Goal: Obtain resource: Download file/media

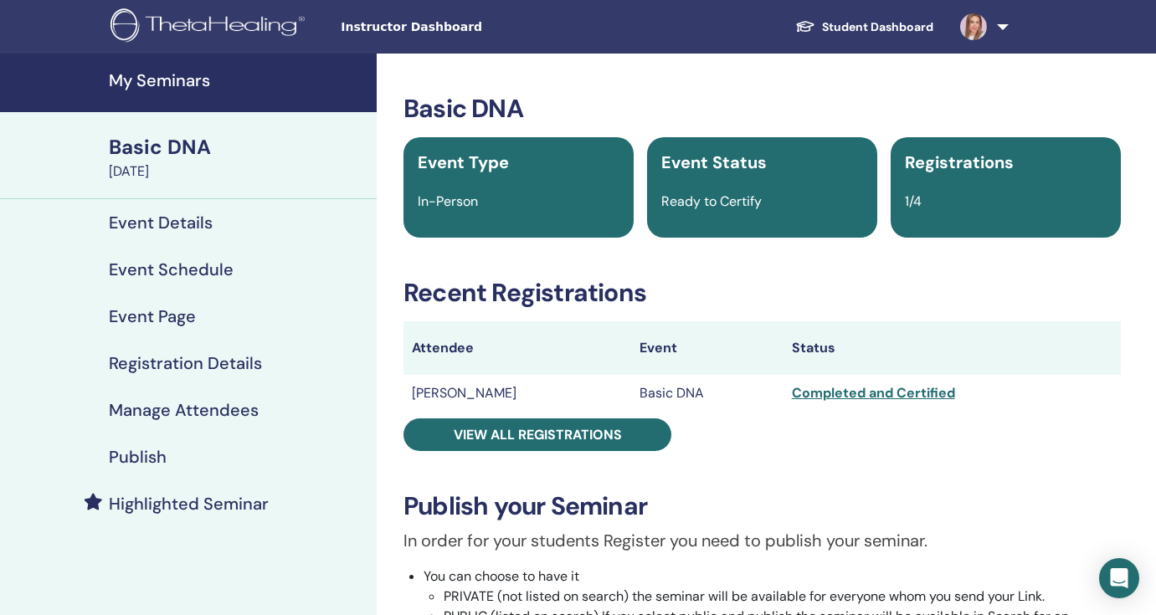
scroll to position [3, 0]
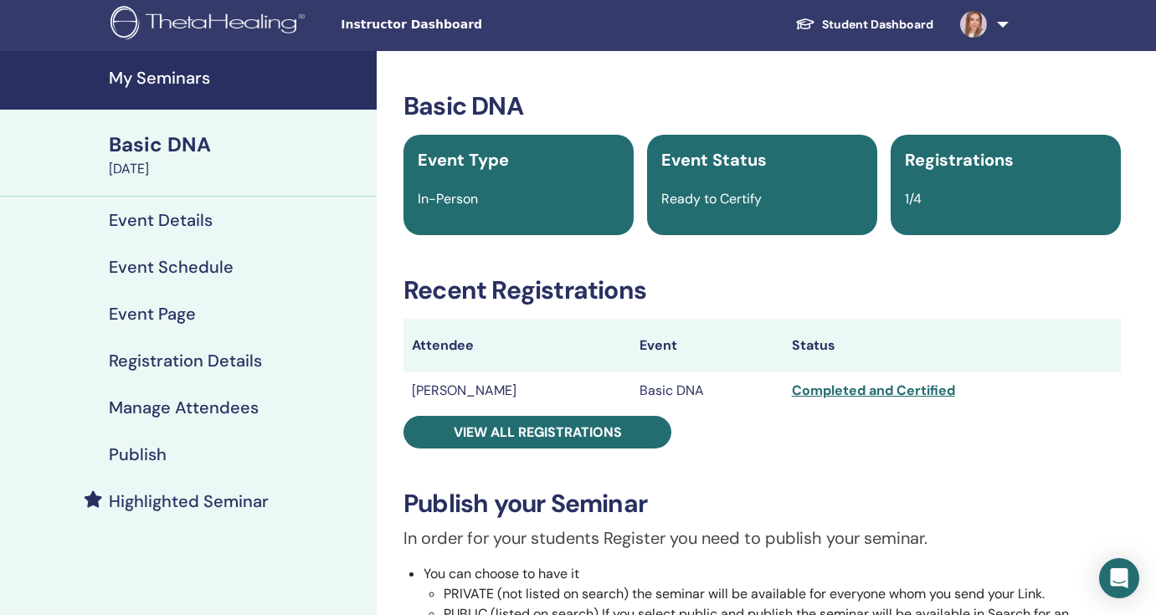
click at [893, 21] on link "Student Dashboard" at bounding box center [864, 24] width 165 height 31
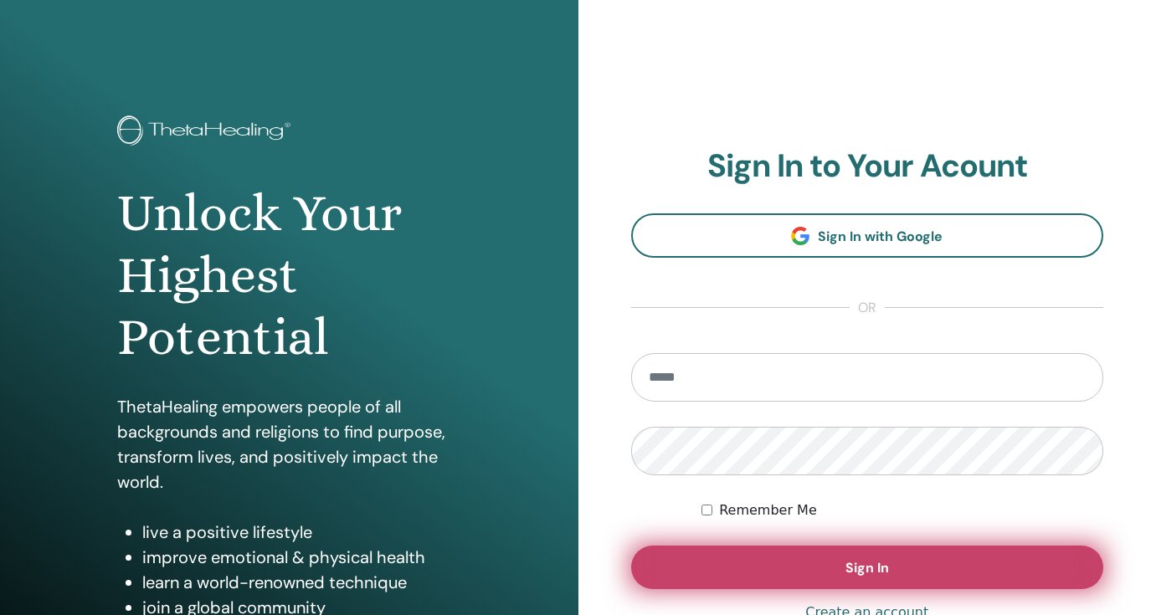
type input "**********"
click at [832, 571] on button "Sign In" at bounding box center [867, 568] width 473 height 44
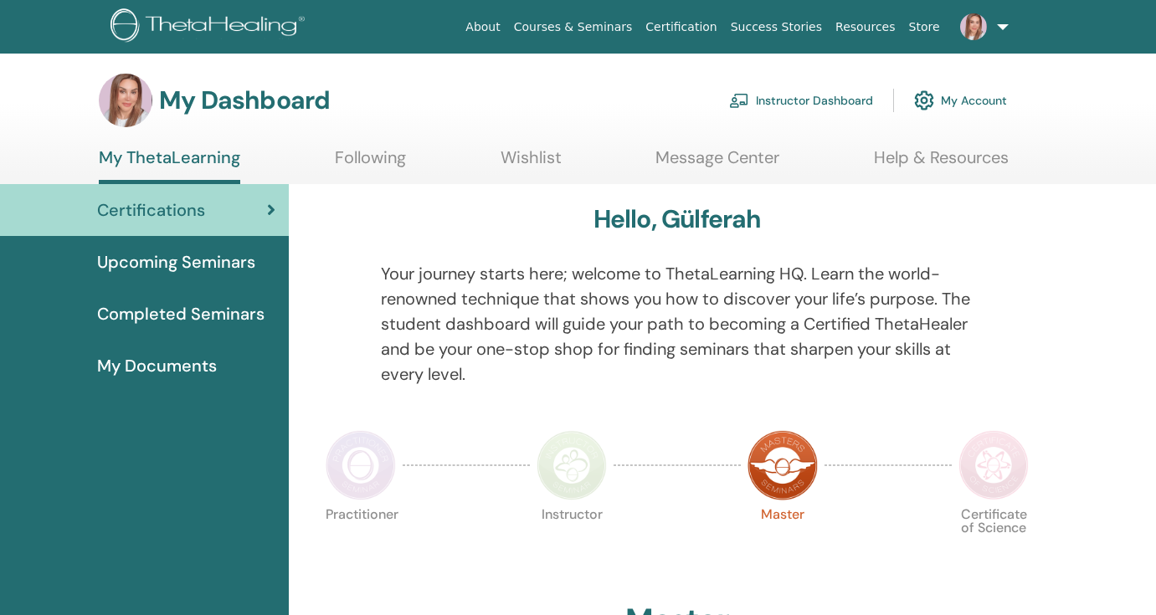
click at [164, 366] on span "My Documents" at bounding box center [157, 365] width 120 height 25
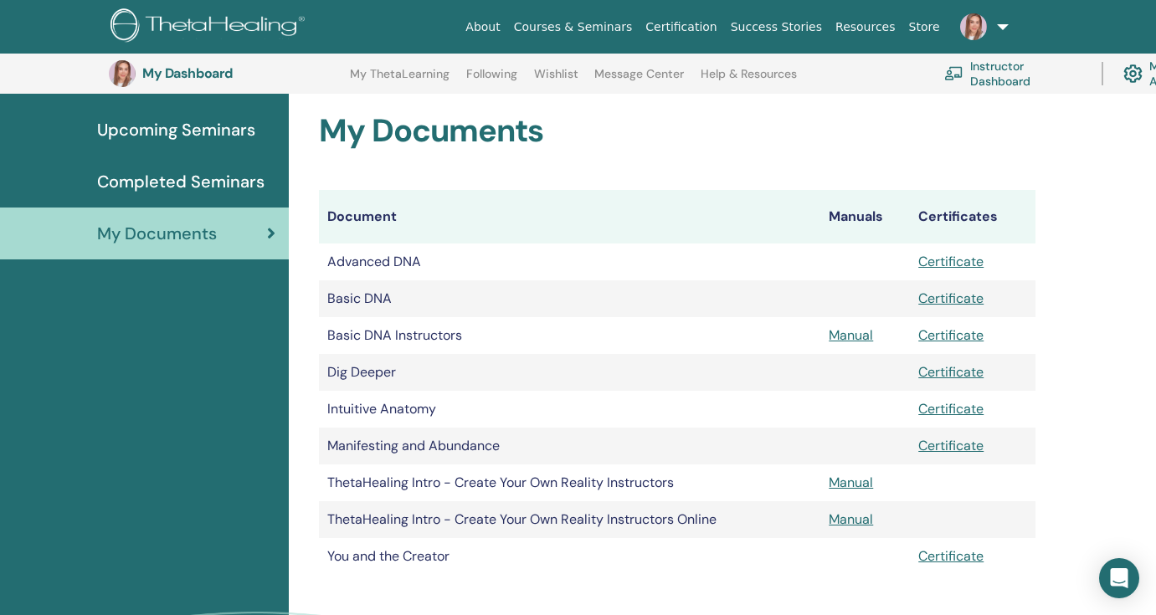
scroll to position [173, 0]
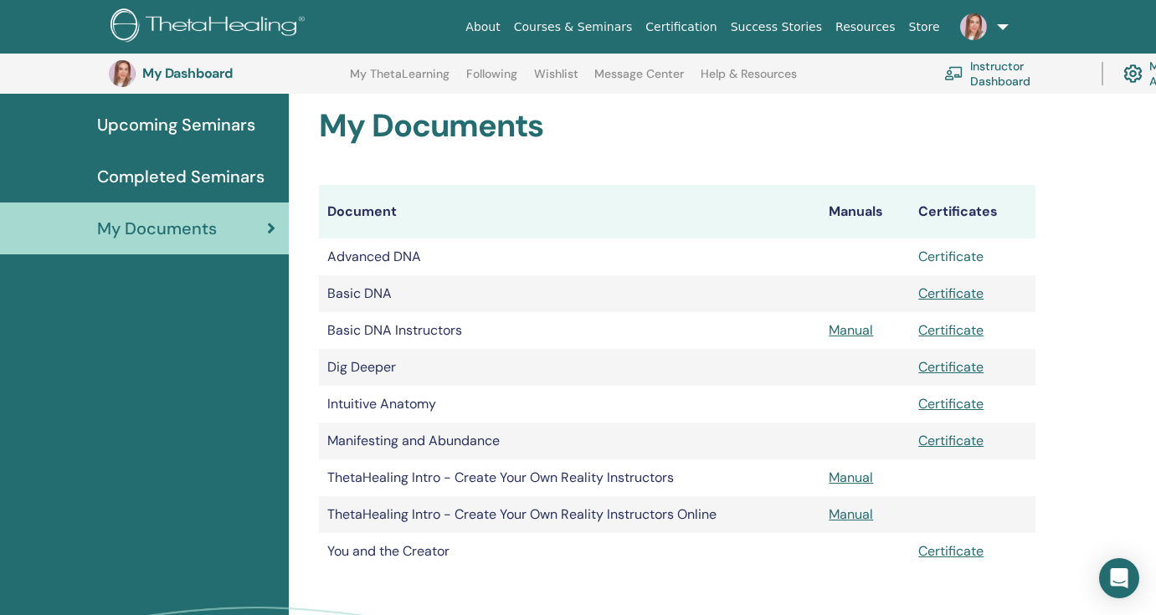
click at [955, 258] on link "Certificate" at bounding box center [951, 257] width 65 height 18
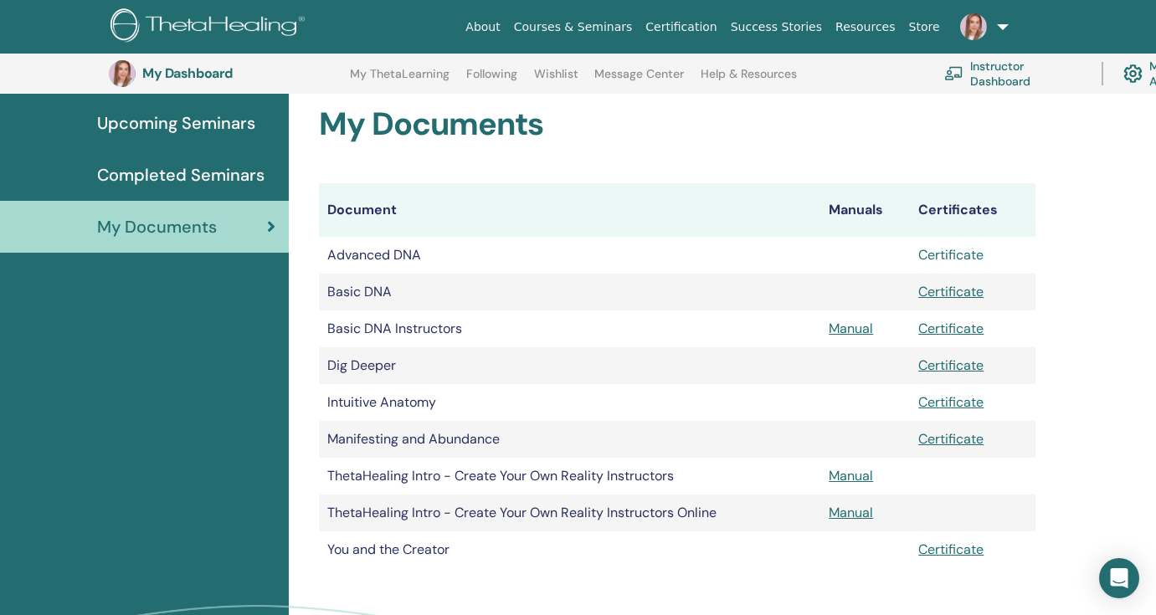
scroll to position [172, 0]
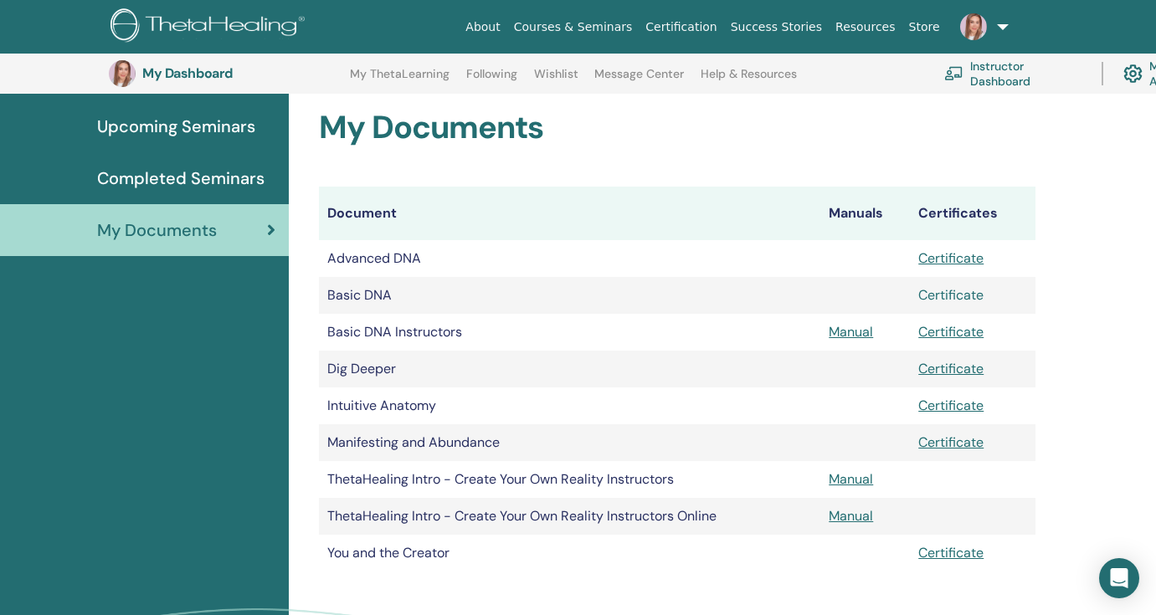
click at [954, 297] on link "Certificate" at bounding box center [951, 295] width 65 height 18
